Goal: Task Accomplishment & Management: Use online tool/utility

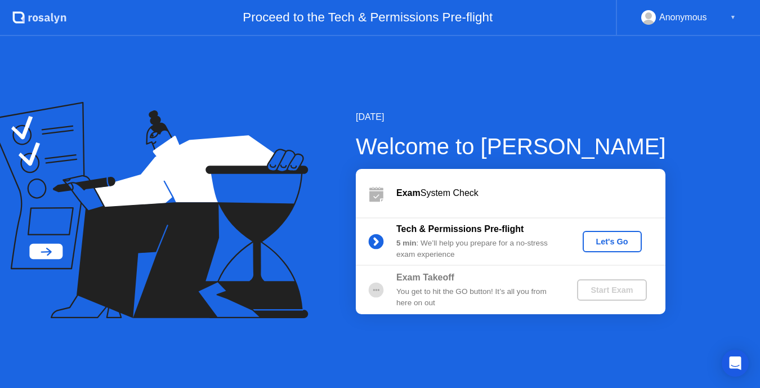
click at [459, 60] on div "[DATE] Welcome to [PERSON_NAME] Exam System Check Tech & Permissions Pre-flight…" at bounding box center [380, 212] width 760 height 352
click at [619, 243] on div "Let's Go" at bounding box center [612, 241] width 50 height 9
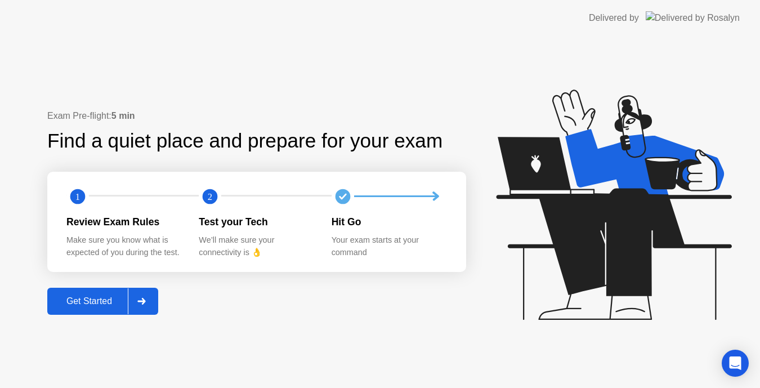
click at [86, 306] on div "Get Started" at bounding box center [89, 301] width 77 height 10
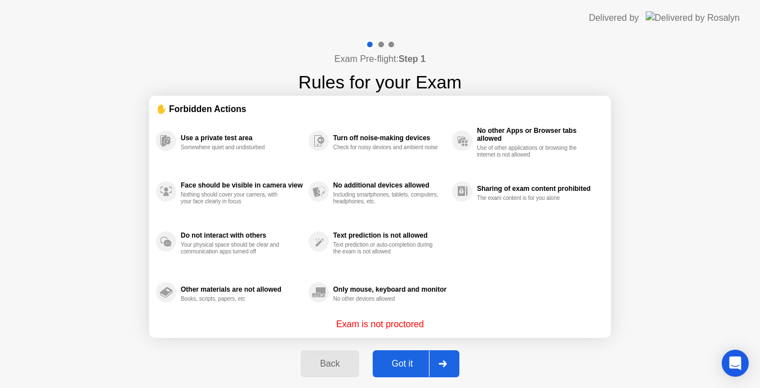
click at [399, 365] on div "Got it" at bounding box center [402, 364] width 53 height 10
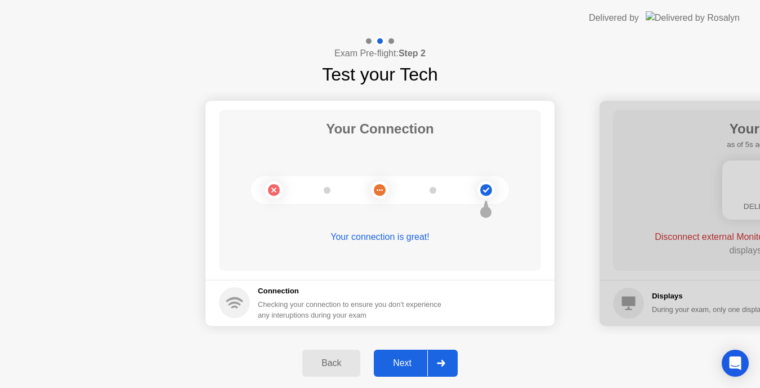
click at [401, 362] on div "Next" at bounding box center [402, 363] width 50 height 10
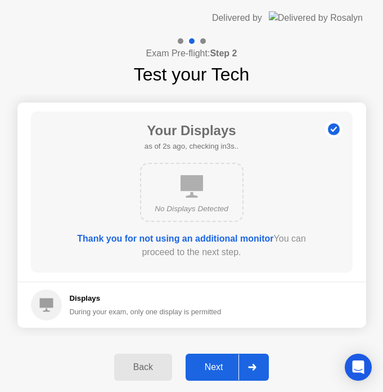
click at [210, 364] on div "Next" at bounding box center [214, 367] width 50 height 10
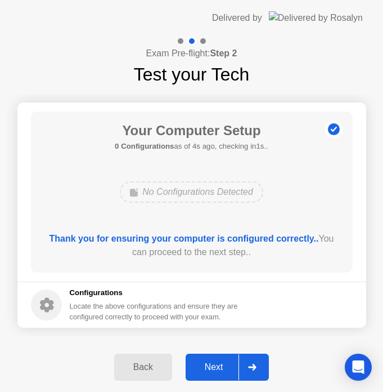
click at [216, 368] on div "Next" at bounding box center [214, 367] width 50 height 10
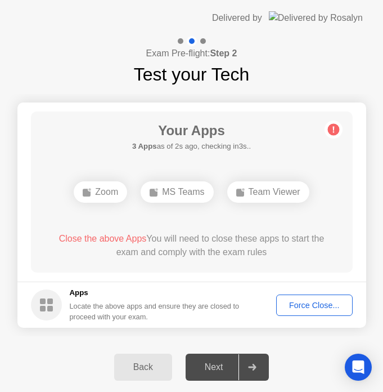
click at [308, 309] on div "Force Close..." at bounding box center [314, 305] width 69 height 9
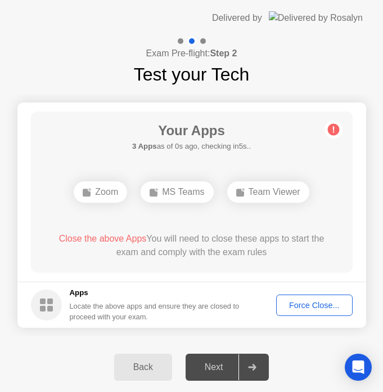
click at [310, 304] on div "Force Close..." at bounding box center [314, 305] width 69 height 9
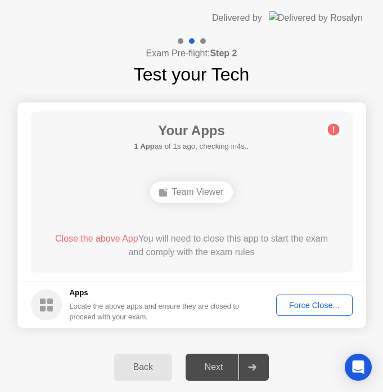
click at [210, 192] on div "Team Viewer" at bounding box center [191, 191] width 82 height 21
click at [199, 192] on div "Team Viewer" at bounding box center [191, 191] width 82 height 21
click at [314, 308] on div "Force Close..." at bounding box center [314, 305] width 69 height 9
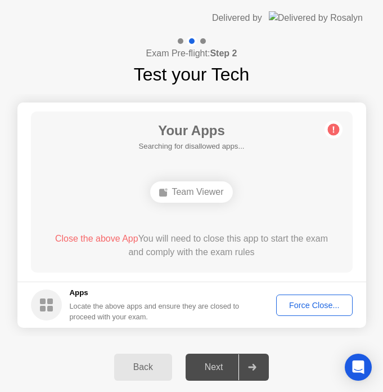
click at [302, 306] on div "Force Close..." at bounding box center [314, 305] width 69 height 9
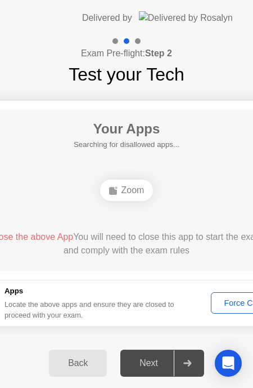
click at [226, 307] on div "Force Close..." at bounding box center [249, 302] width 69 height 9
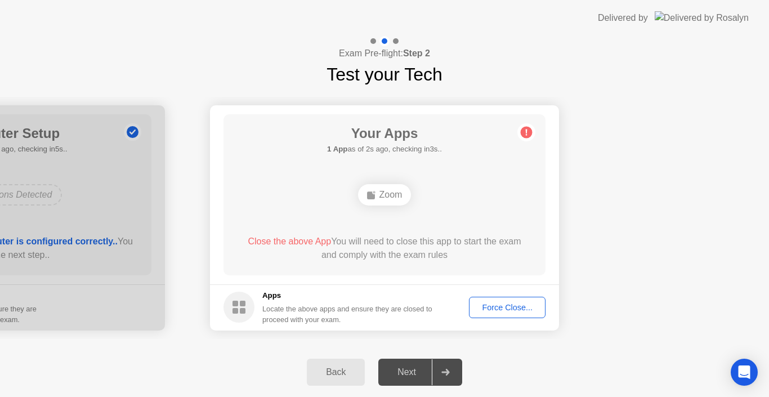
click at [497, 307] on div "Force Close..." at bounding box center [507, 307] width 69 height 9
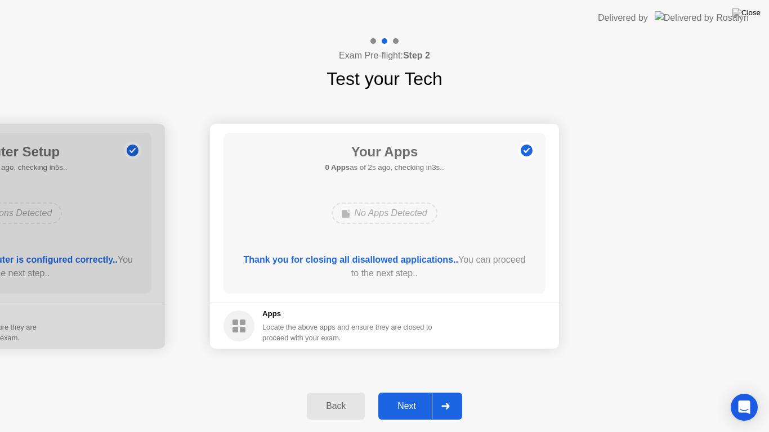
click at [418, 396] on div "Next" at bounding box center [407, 406] width 50 height 10
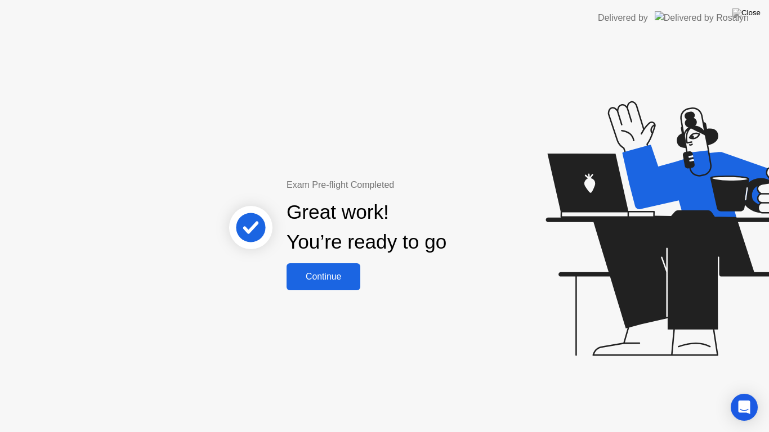
click at [315, 273] on div "Continue" at bounding box center [323, 277] width 67 height 10
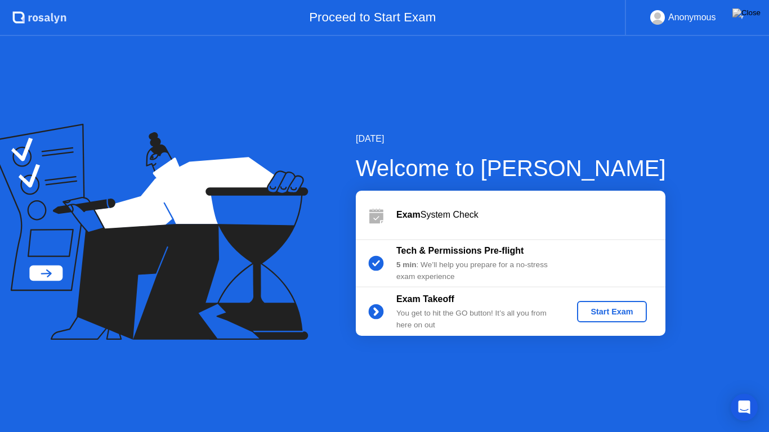
click at [605, 316] on div "Start Exam" at bounding box center [611, 311] width 60 height 9
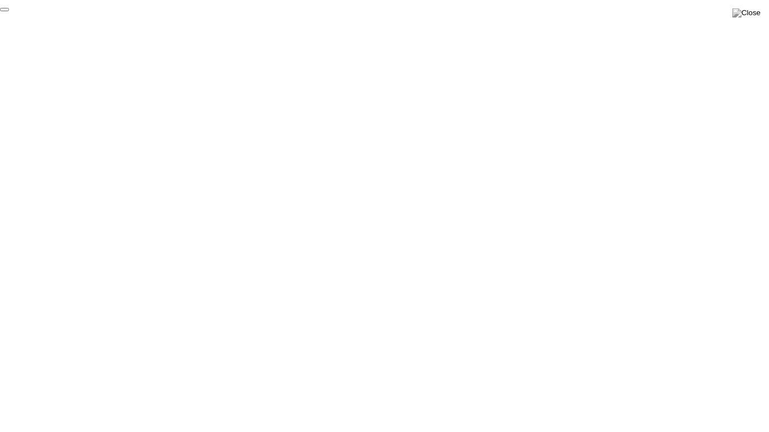
click div "End Proctoring Session"
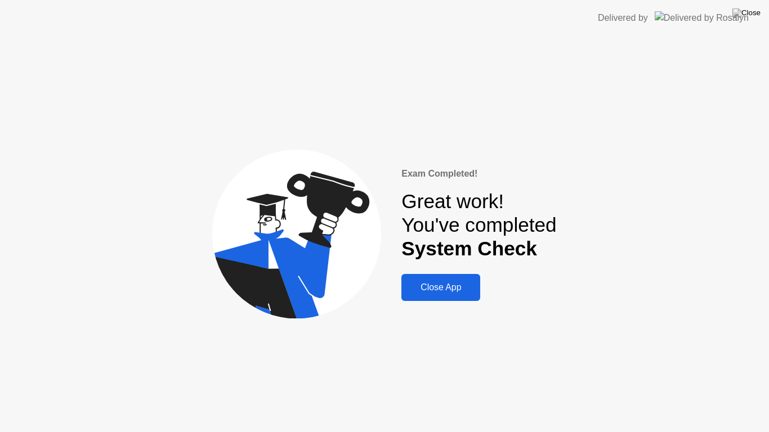
click at [464, 289] on div "Close App" at bounding box center [441, 288] width 72 height 10
